Goal: Information Seeking & Learning: Compare options

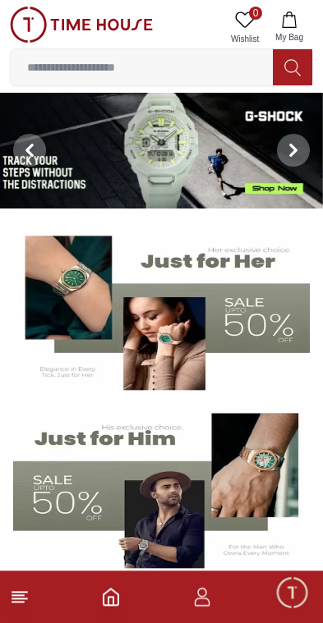
scroll to position [1, 0]
click at [28, 594] on icon at bounding box center [20, 597] width 20 height 20
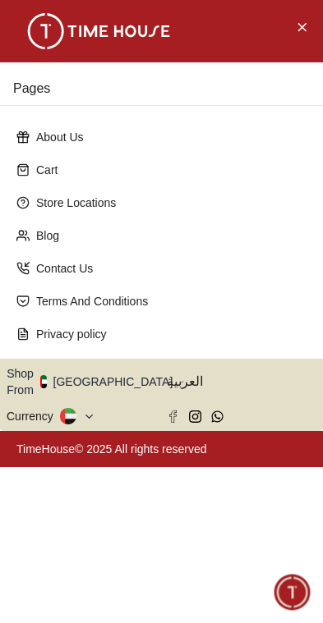
click at [13, 185] on div "Cart" at bounding box center [161, 170] width 303 height 30
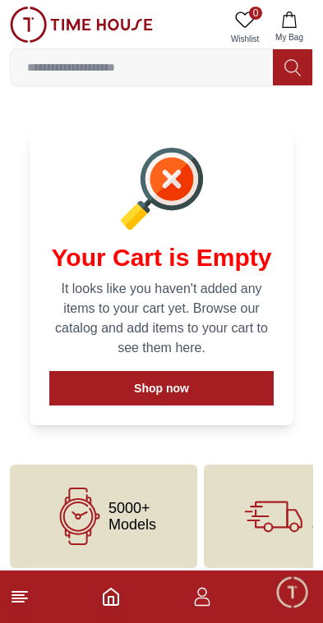
click at [22, 589] on icon at bounding box center [20, 597] width 20 height 20
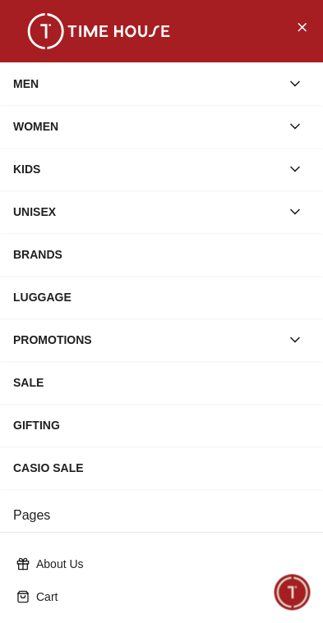
click at [133, 264] on div "BRANDS" at bounding box center [161, 255] width 296 height 30
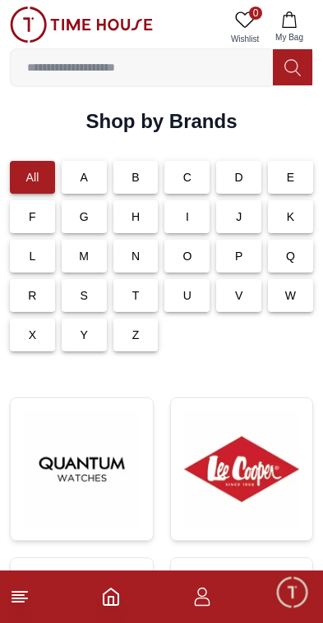
click at [195, 218] on div "I" at bounding box center [186, 216] width 45 height 33
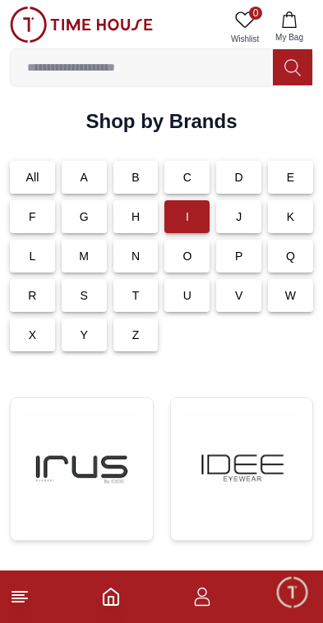
click at [30, 248] on p "L" at bounding box center [32, 256] width 7 height 16
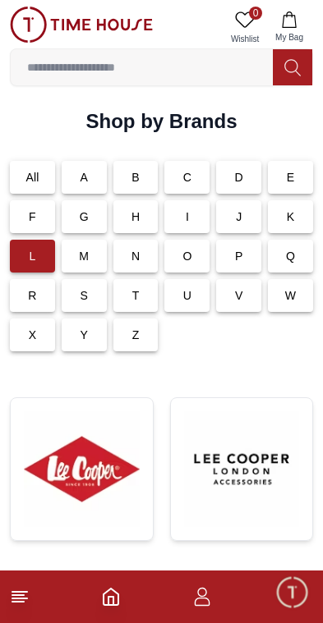
click at [102, 469] on img at bounding box center [82, 469] width 116 height 116
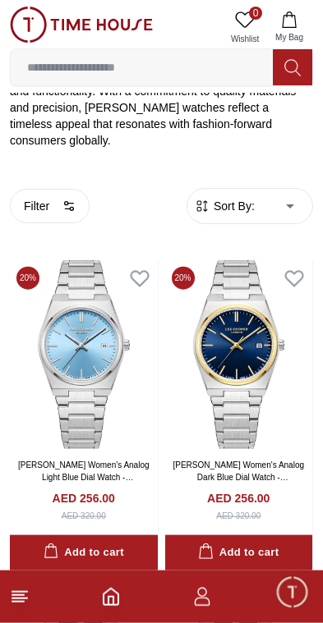
scroll to position [375, 0]
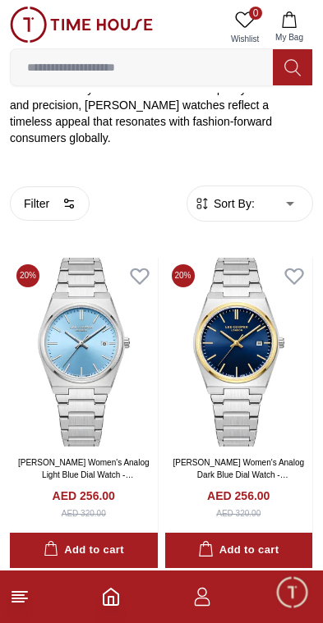
click at [83, 322] on img at bounding box center [84, 353] width 148 height 190
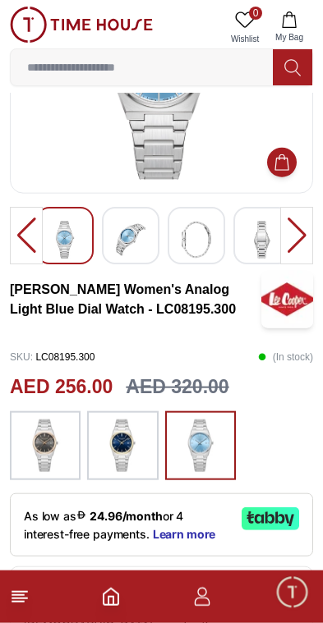
scroll to position [155, 0]
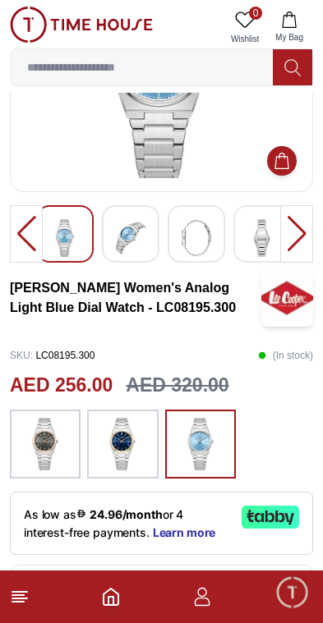
click at [126, 434] on img at bounding box center [122, 444] width 41 height 53
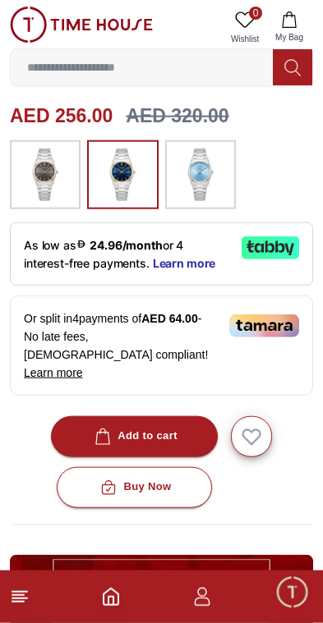
scroll to position [426, 0]
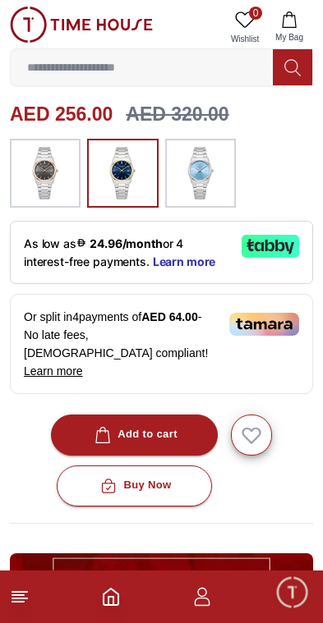
click at [22, 602] on line at bounding box center [17, 602] width 11 height 0
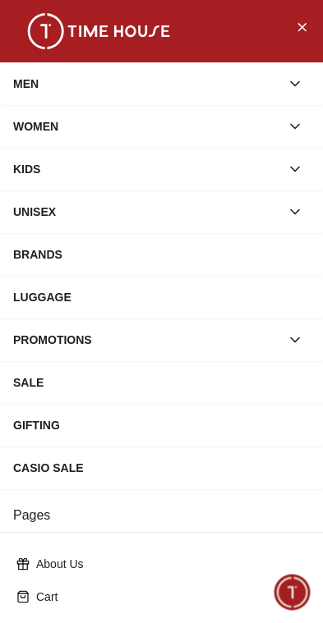
click at [139, 252] on div "BRANDS" at bounding box center [161, 255] width 296 height 30
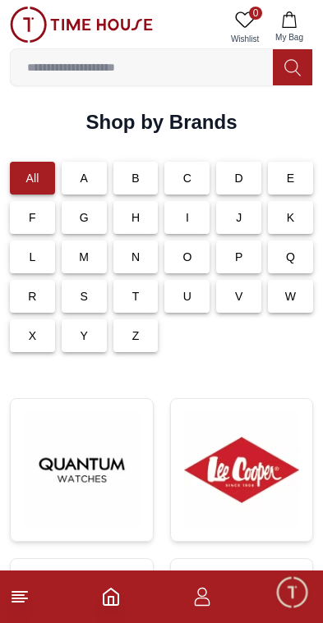
click at [33, 254] on p "L" at bounding box center [32, 257] width 7 height 16
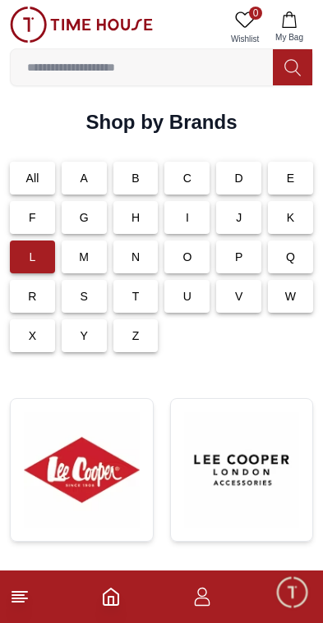
click at [88, 474] on img at bounding box center [82, 470] width 116 height 116
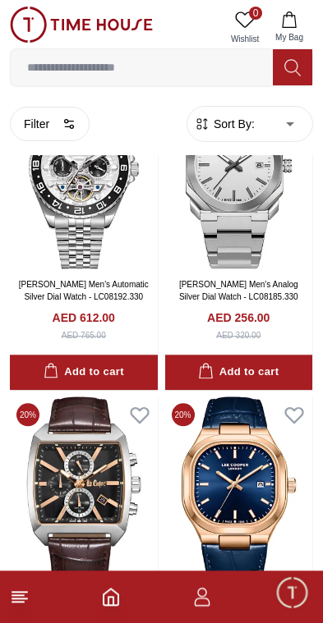
scroll to position [2777, 0]
click at [261, 210] on img at bounding box center [239, 174] width 148 height 190
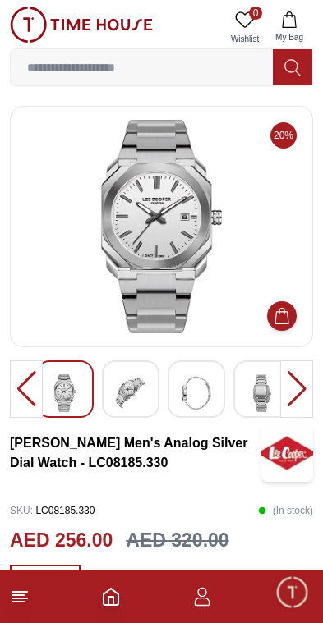
click at [135, 376] on img at bounding box center [131, 393] width 30 height 38
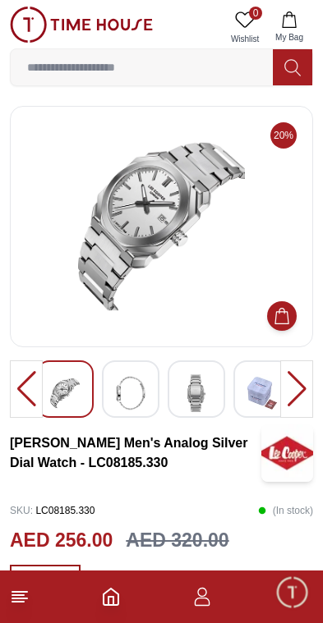
click at [142, 377] on img at bounding box center [131, 393] width 30 height 38
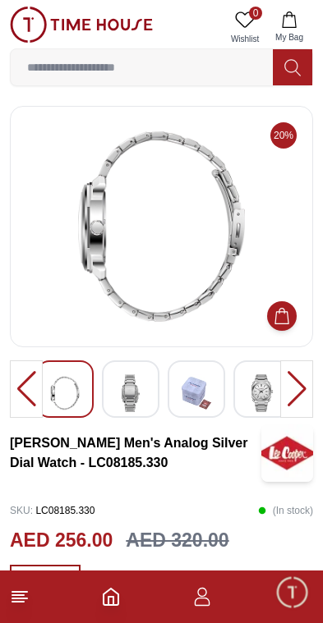
click at [155, 398] on div at bounding box center [130, 389] width 57 height 57
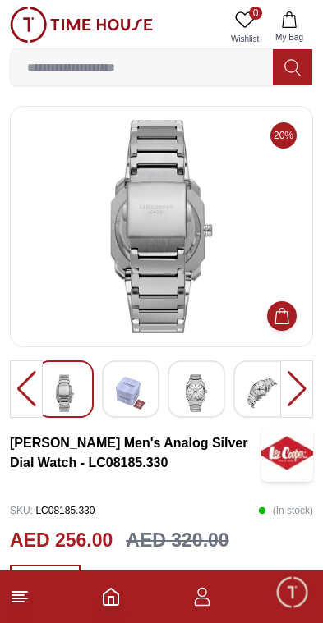
click at [210, 397] on img at bounding box center [196, 393] width 30 height 38
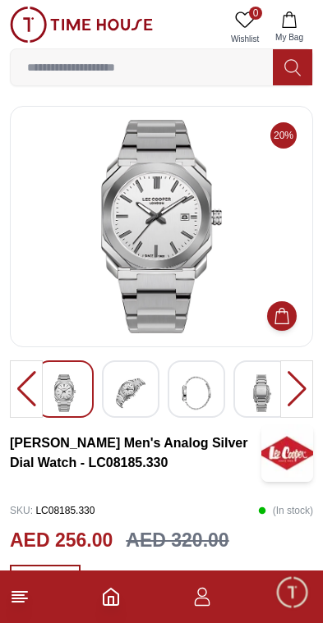
click at [7, 609] on footer at bounding box center [161, 597] width 323 height 53
click at [30, 385] on div at bounding box center [26, 389] width 33 height 57
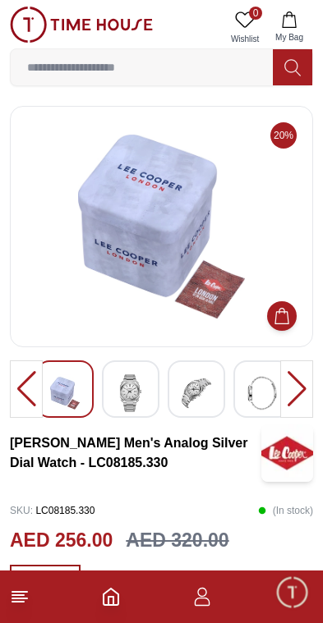
click at [25, 594] on icon at bounding box center [20, 597] width 20 height 20
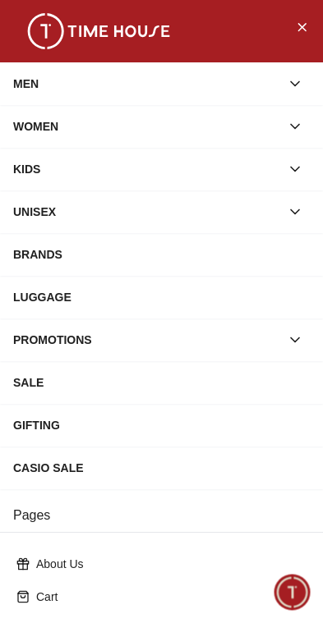
click at [155, 251] on div "BRANDS" at bounding box center [161, 255] width 296 height 30
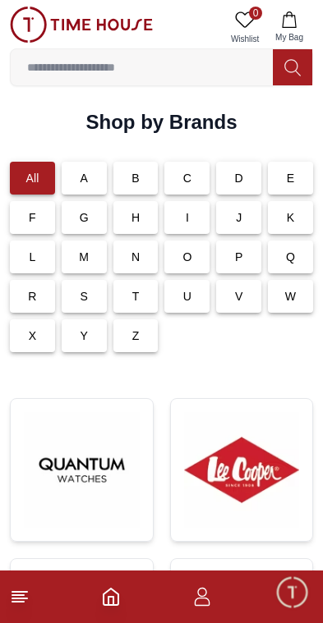
click at [30, 258] on p "L" at bounding box center [32, 257] width 7 height 16
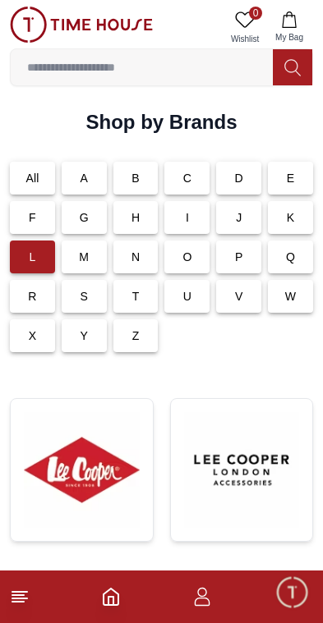
click at [94, 466] on img at bounding box center [82, 470] width 116 height 116
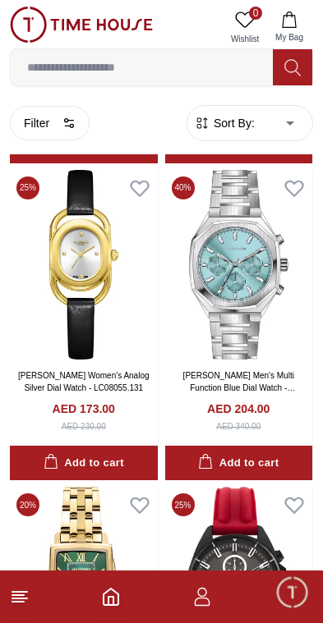
scroll to position [6816, 0]
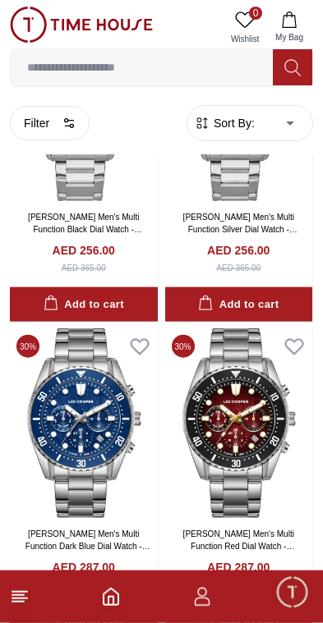
scroll to position [11104, 0]
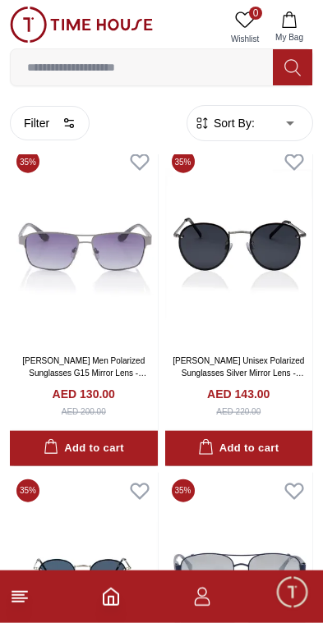
scroll to position [15758, 0]
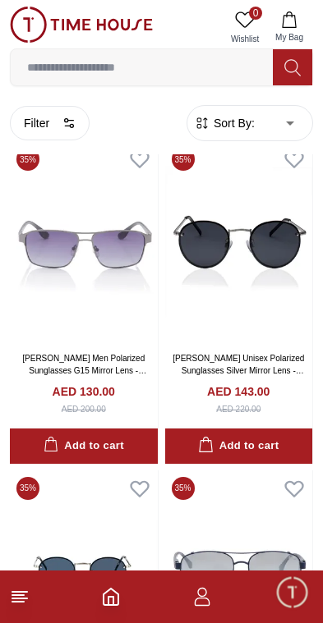
click at [44, 600] on footer at bounding box center [161, 597] width 323 height 53
click at [12, 592] on line at bounding box center [19, 592] width 15 height 0
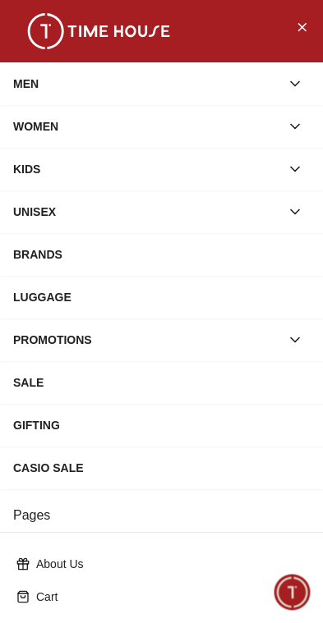
click at [178, 260] on div "BRANDS" at bounding box center [161, 255] width 296 height 30
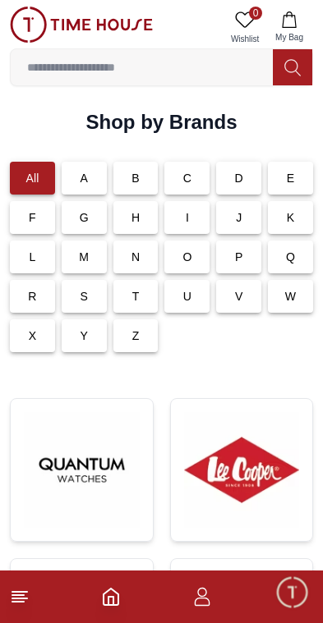
click at [145, 290] on div "T" at bounding box center [135, 296] width 45 height 33
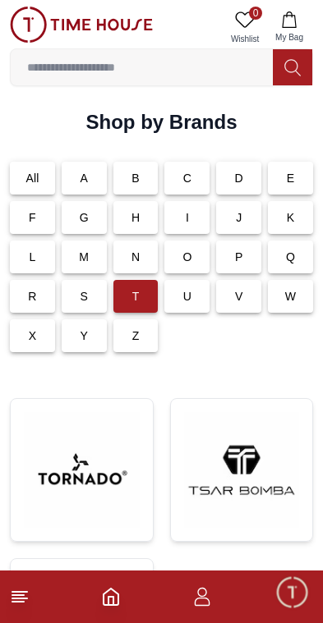
click at [111, 443] on img at bounding box center [82, 470] width 116 height 116
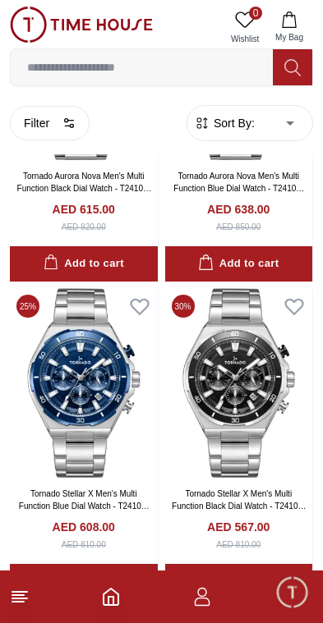
scroll to position [2861, 0]
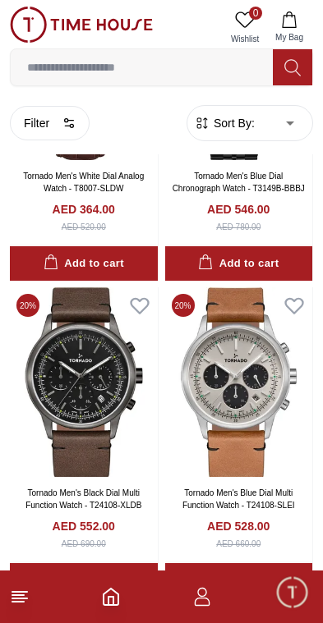
scroll to position [5713, 0]
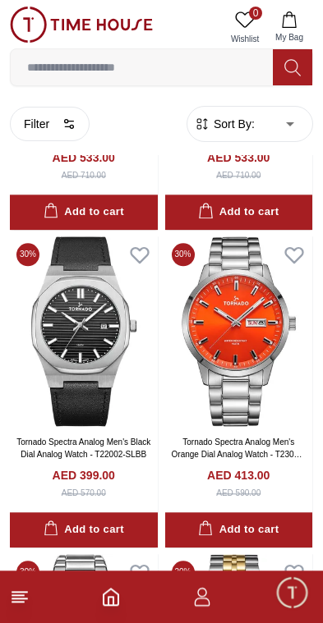
scroll to position [8624, 0]
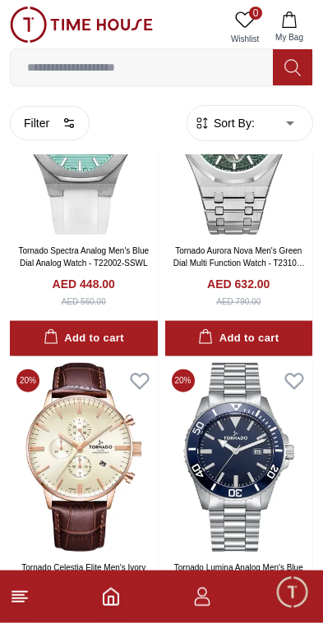
scroll to position [11989, 0]
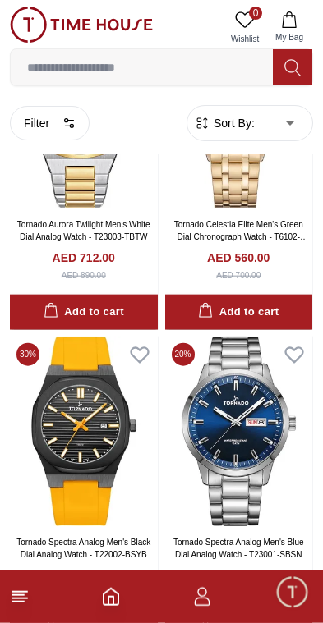
scroll to position [15192, 0]
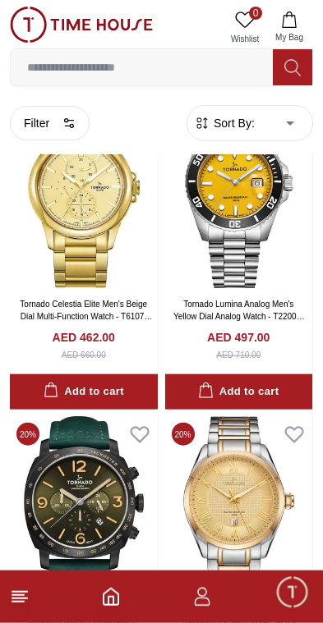
scroll to position [18923, 0]
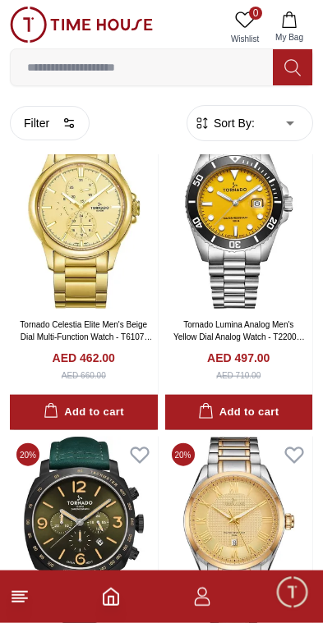
scroll to position [18822, 0]
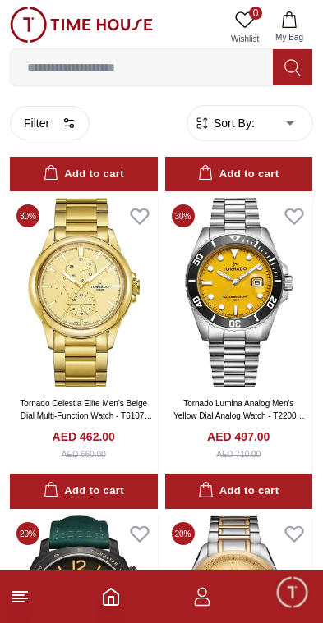
click at [255, 286] on img at bounding box center [239, 293] width 148 height 190
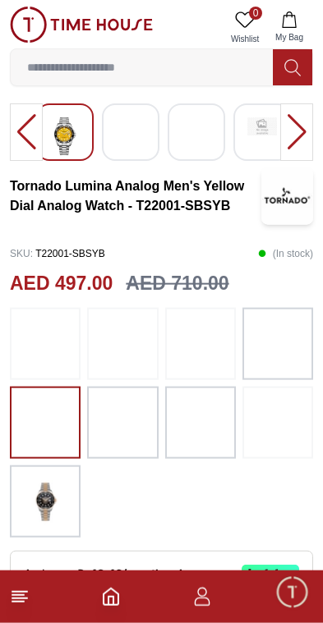
scroll to position [259, 0]
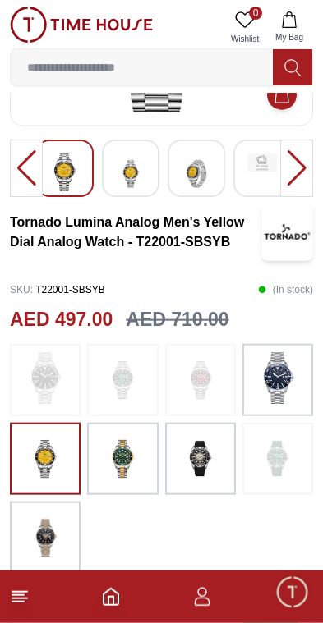
click at [131, 458] on img at bounding box center [122, 459] width 41 height 56
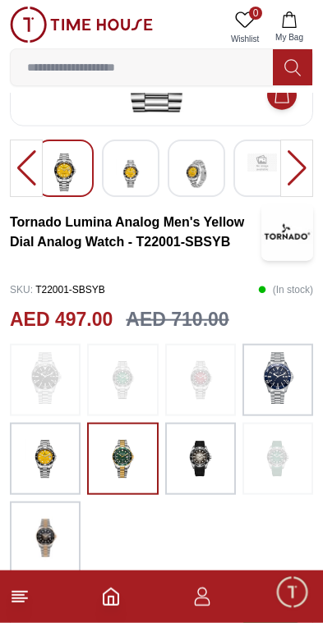
scroll to position [222, 0]
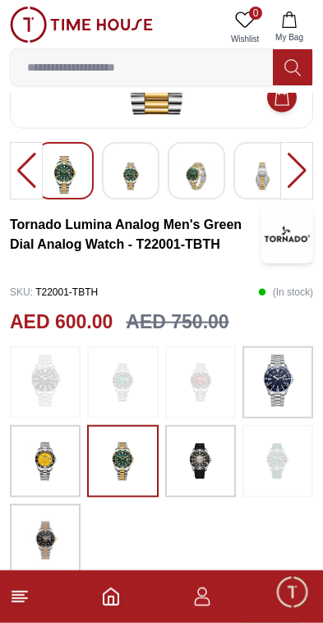
click at [207, 471] on img at bounding box center [200, 462] width 41 height 56
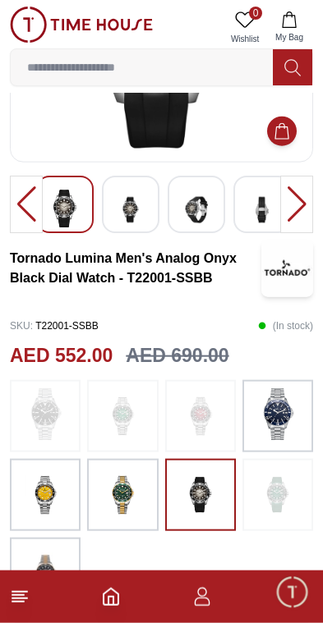
scroll to position [196, 0]
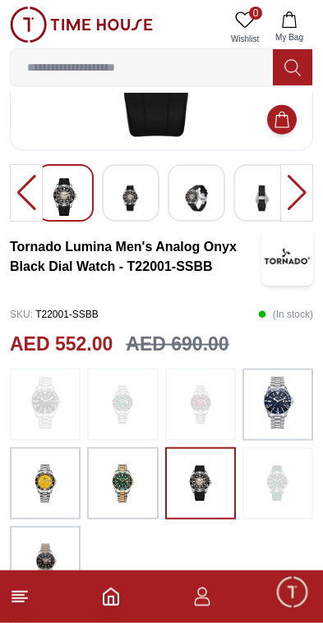
click at [282, 414] on img at bounding box center [277, 403] width 41 height 53
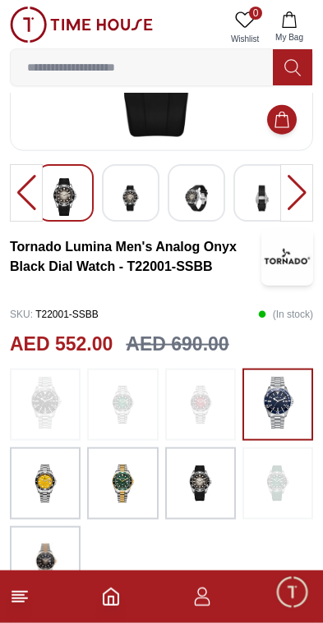
scroll to position [197, 0]
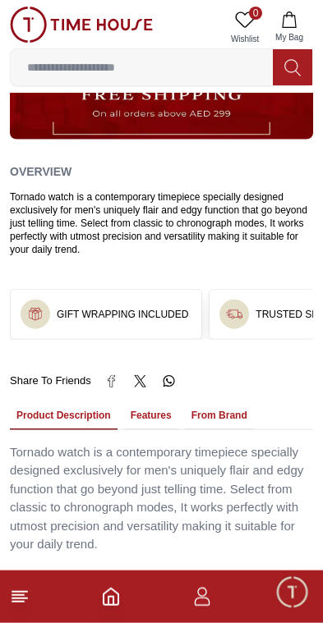
scroll to position [1076, 0]
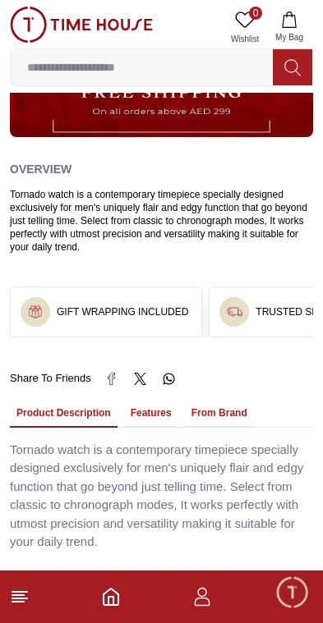
click at [22, 595] on line at bounding box center [17, 595] width 11 height 0
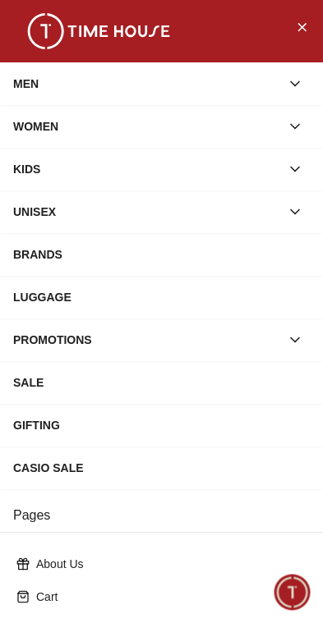
click at [195, 252] on div "BRANDS" at bounding box center [161, 255] width 296 height 30
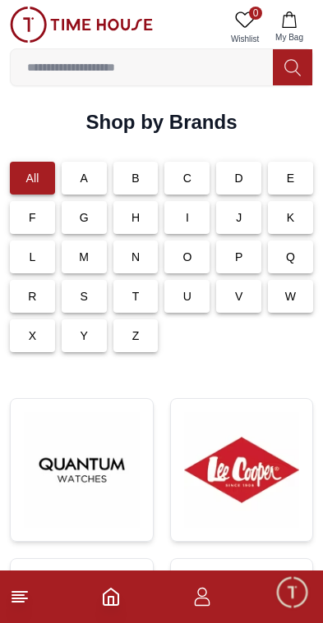
click at [30, 264] on p "L" at bounding box center [32, 257] width 7 height 16
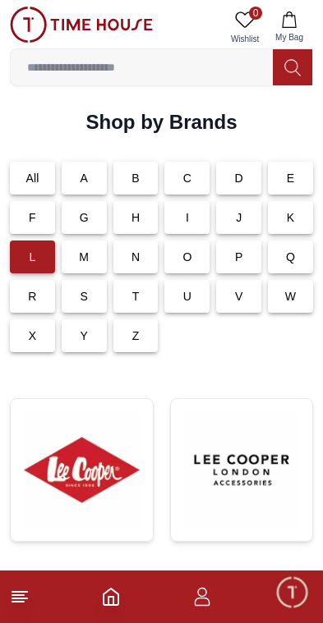
click at [73, 489] on img at bounding box center [82, 470] width 116 height 116
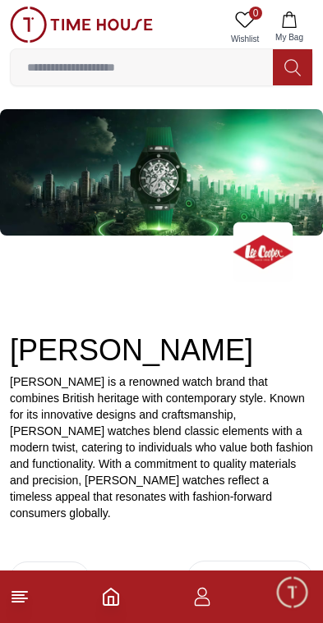
click at [16, 595] on line at bounding box center [17, 595] width 11 height 0
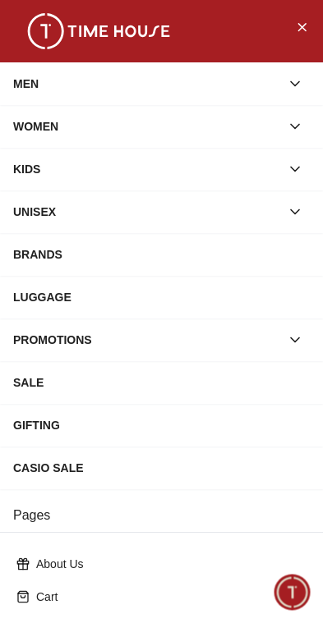
click at [293, 204] on icon "button" at bounding box center [295, 212] width 16 height 16
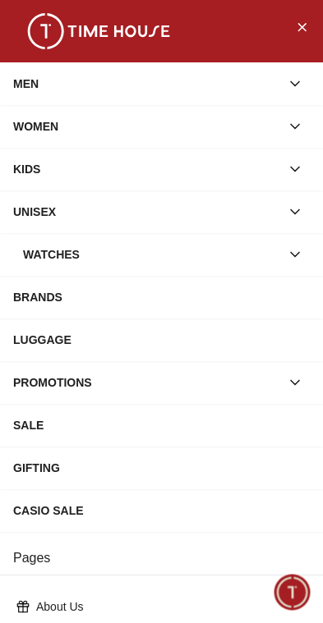
click at [301, 253] on icon "button" at bounding box center [295, 254] width 16 height 16
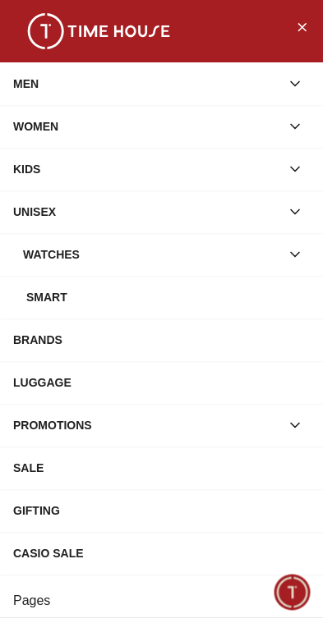
click at [301, 246] on icon "button" at bounding box center [295, 254] width 16 height 16
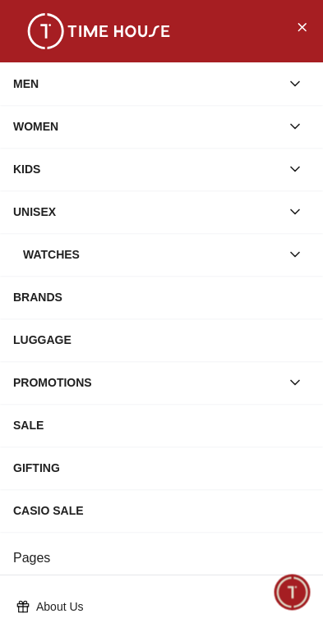
click at [291, 86] on icon "button" at bounding box center [295, 84] width 16 height 16
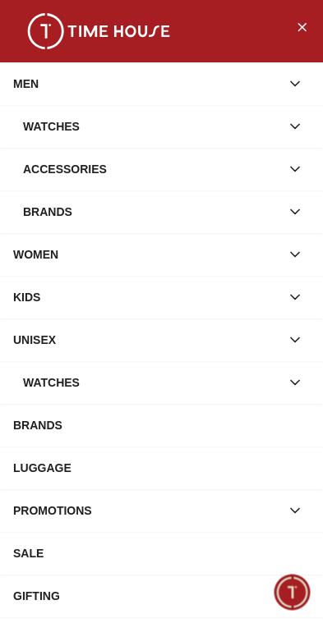
click at [150, 83] on div "MEN" at bounding box center [146, 84] width 267 height 30
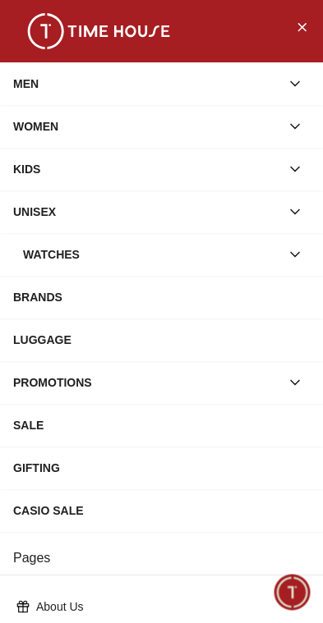
click at [306, 23] on icon "Close Menu" at bounding box center [301, 26] width 13 height 21
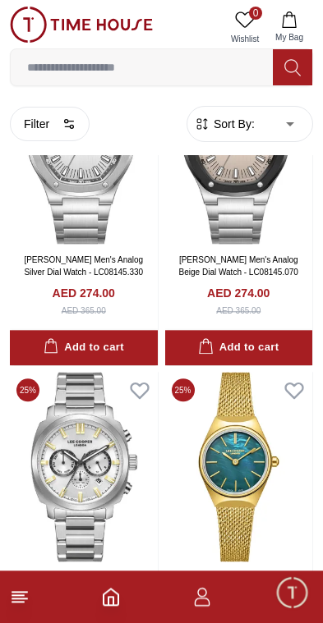
scroll to position [9154, 0]
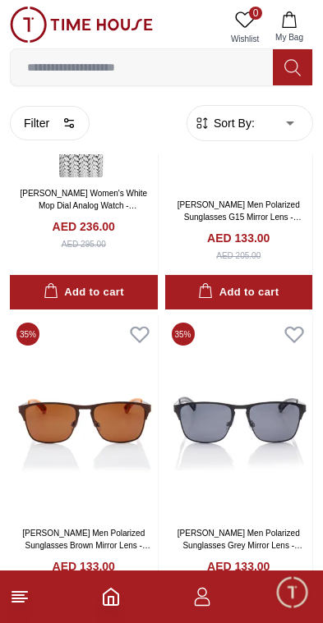
scroll to position [15255, 0]
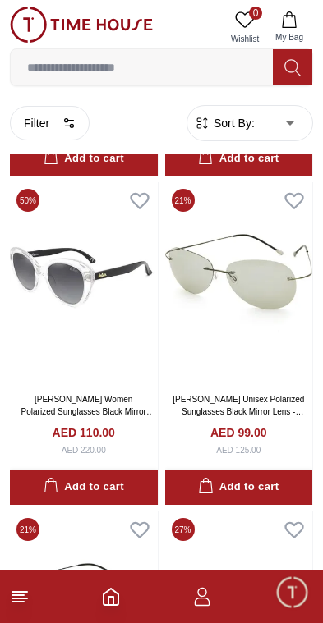
scroll to position [17691, 0]
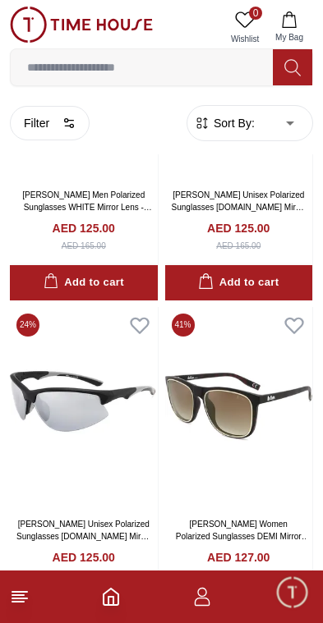
scroll to position [21187, 0]
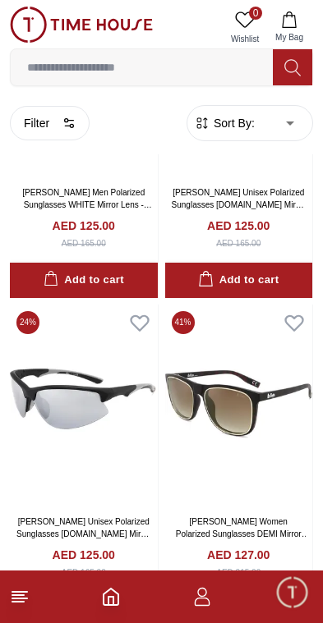
click at [193, 375] on img at bounding box center [239, 405] width 148 height 201
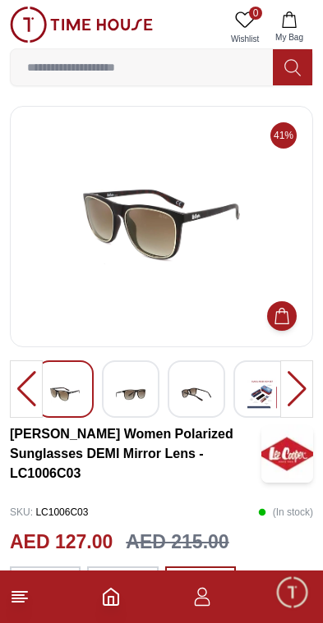
click at [143, 393] on img at bounding box center [131, 394] width 30 height 40
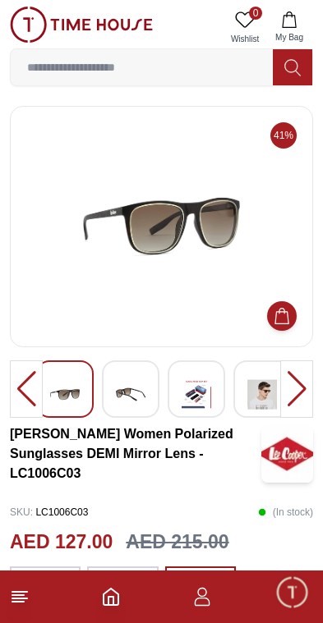
click at [122, 397] on img at bounding box center [131, 394] width 30 height 40
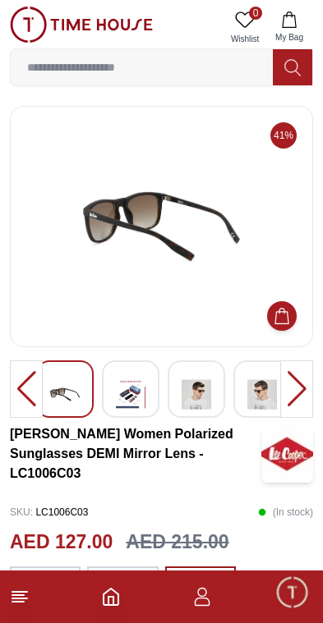
click at [131, 384] on img at bounding box center [131, 394] width 30 height 40
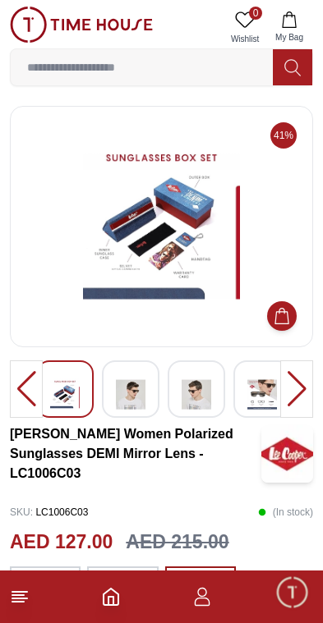
click at [129, 400] on img at bounding box center [131, 394] width 30 height 40
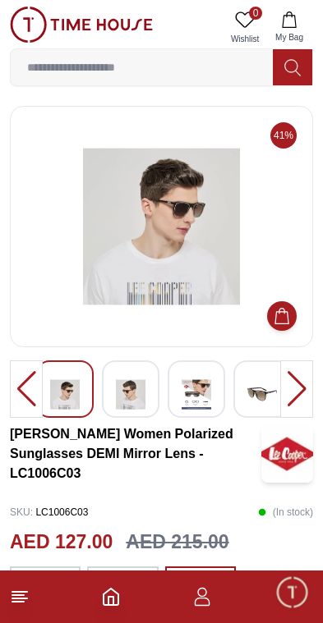
click at [131, 397] on img at bounding box center [131, 394] width 30 height 40
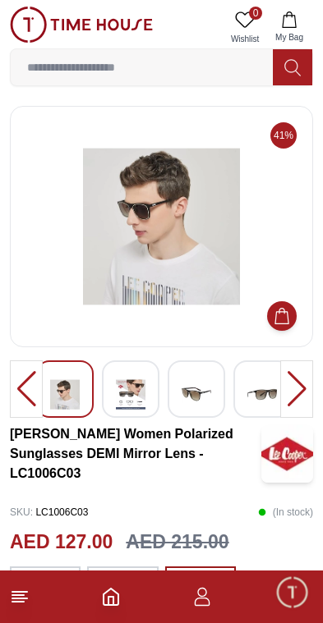
click at [125, 402] on img at bounding box center [131, 394] width 30 height 40
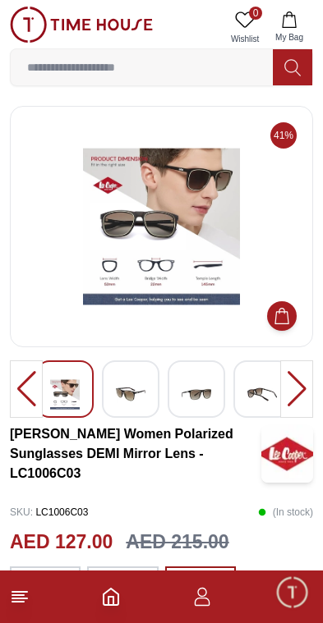
click at [130, 402] on img at bounding box center [131, 394] width 30 height 40
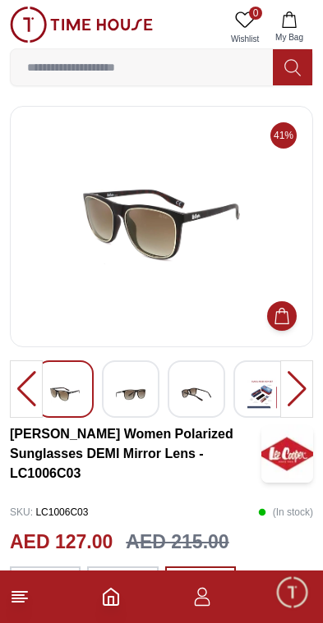
click at [135, 396] on img at bounding box center [131, 394] width 30 height 40
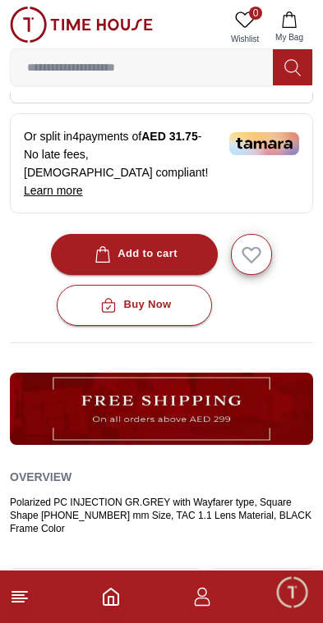
scroll to position [491, 0]
